Goal: Task Accomplishment & Management: Use online tool/utility

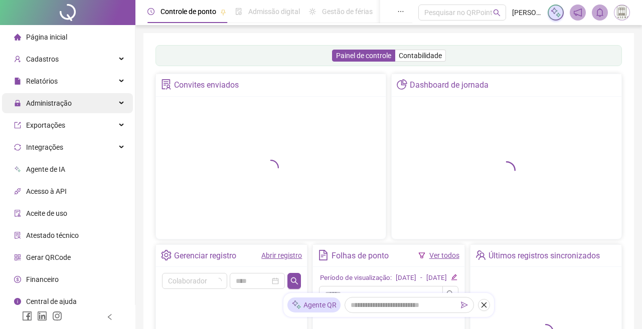
click at [42, 103] on span "Administração" at bounding box center [49, 103] width 46 height 8
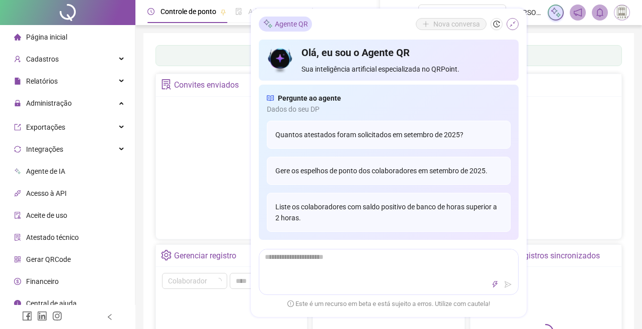
click at [98, 103] on div "Administração" at bounding box center [67, 103] width 131 height 20
click at [107, 101] on div "Administração" at bounding box center [67, 103] width 131 height 20
click at [110, 101] on div "Administração" at bounding box center [67, 103] width 131 height 20
click at [509, 22] on icon "shrink" at bounding box center [512, 24] width 7 height 7
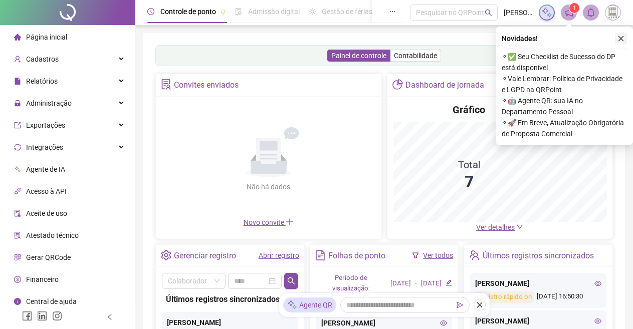
click at [623, 39] on icon "close" at bounding box center [621, 38] width 7 height 7
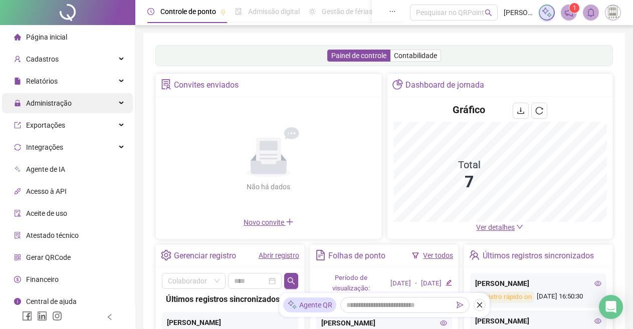
click at [120, 103] on icon at bounding box center [122, 103] width 5 height 0
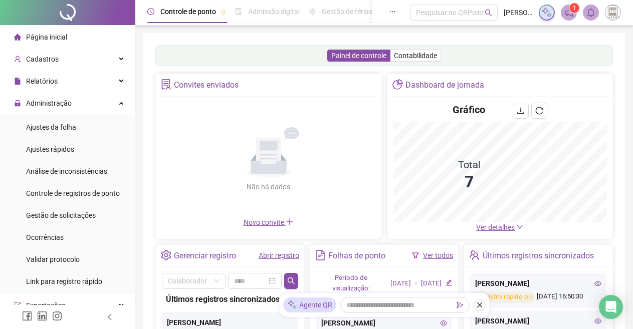
click at [77, 281] on span "Link para registro rápido" at bounding box center [64, 282] width 76 height 8
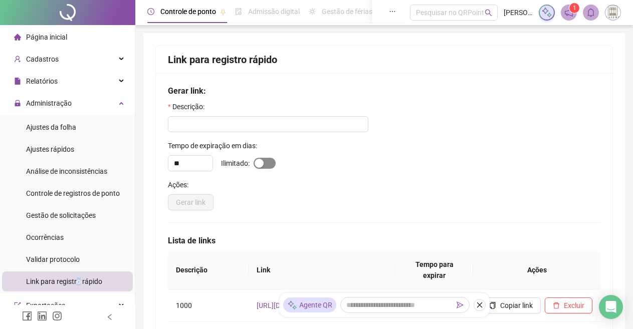
click at [269, 164] on span "button" at bounding box center [265, 163] width 22 height 11
type input "*"
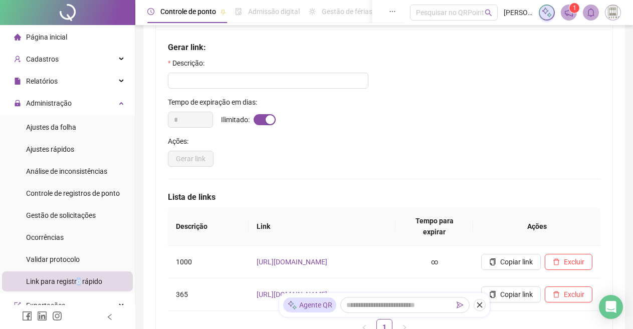
scroll to position [100, 0]
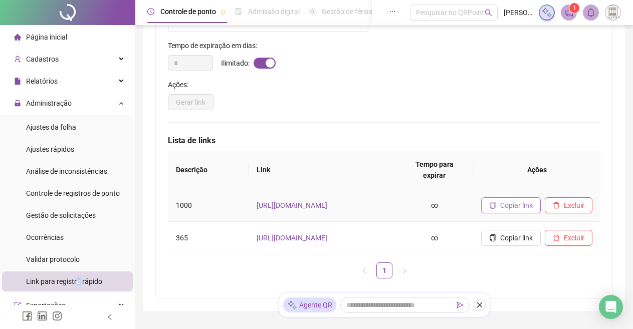
click at [525, 200] on span "Copiar link" at bounding box center [516, 205] width 33 height 11
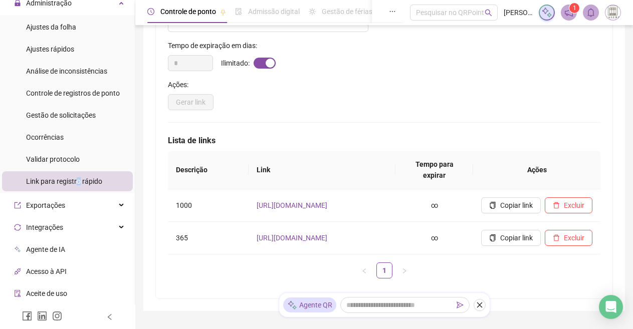
click at [613, 8] on img at bounding box center [613, 12] width 15 height 15
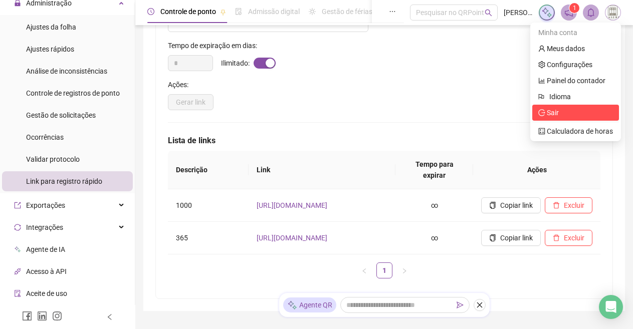
click at [556, 117] on span "Sair" at bounding box center [575, 112] width 75 height 11
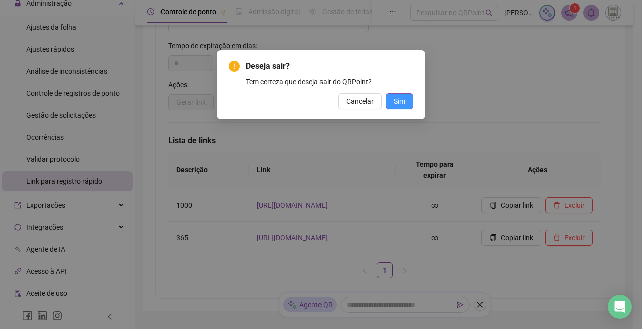
click at [404, 94] on button "Sim" at bounding box center [400, 101] width 28 height 16
